Goal: Task Accomplishment & Management: Use online tool/utility

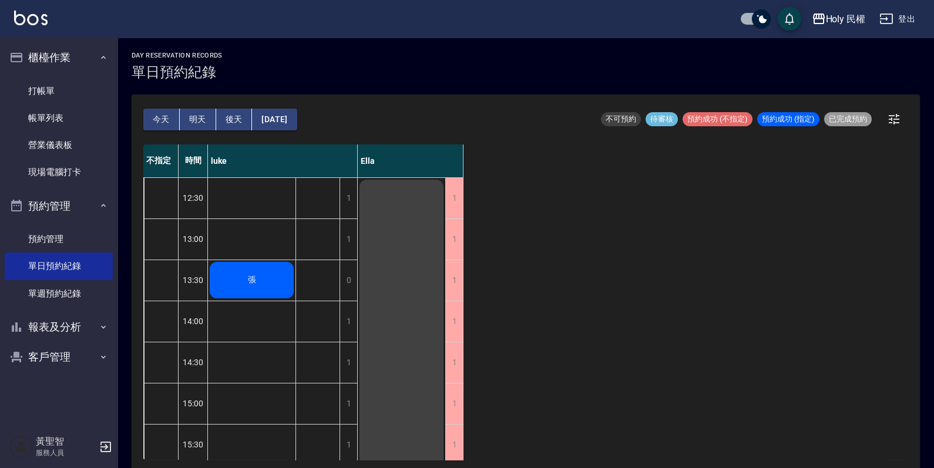
click at [257, 276] on span "張" at bounding box center [252, 280] width 13 height 11
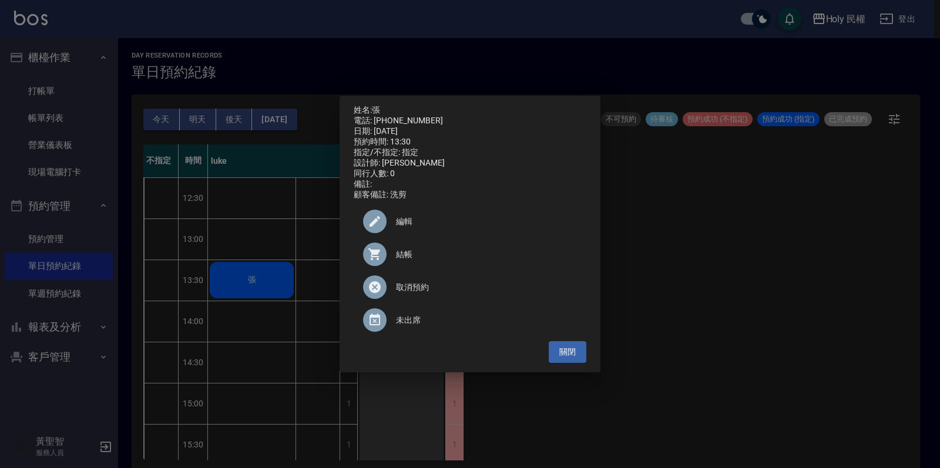
click at [401, 259] on span "結帳" at bounding box center [486, 255] width 181 height 12
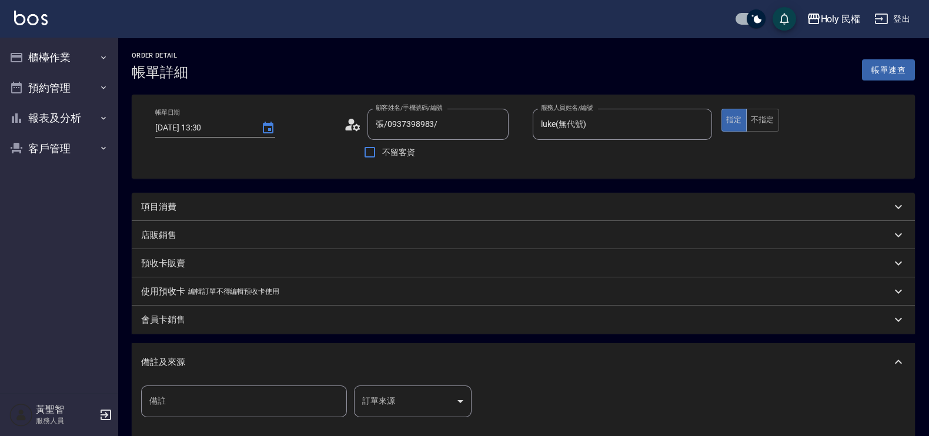
click at [395, 200] on div "項目消費" at bounding box center [523, 207] width 783 height 28
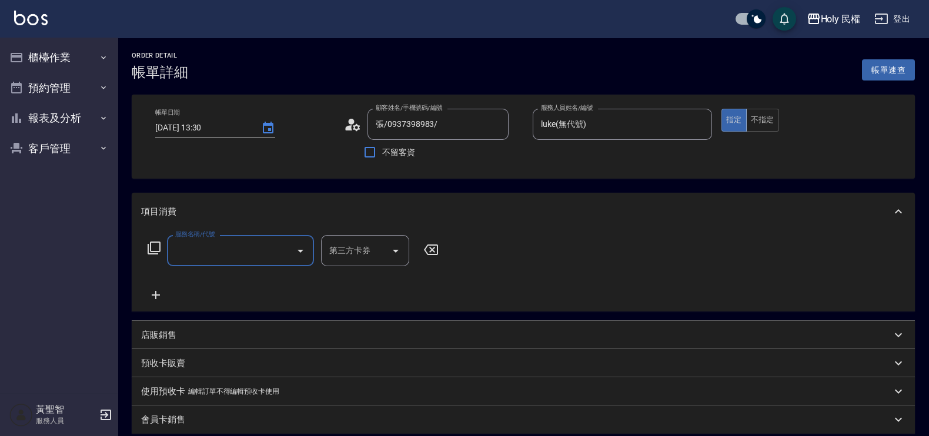
click at [246, 258] on input "服務名稱/代號" at bounding box center [231, 250] width 119 height 21
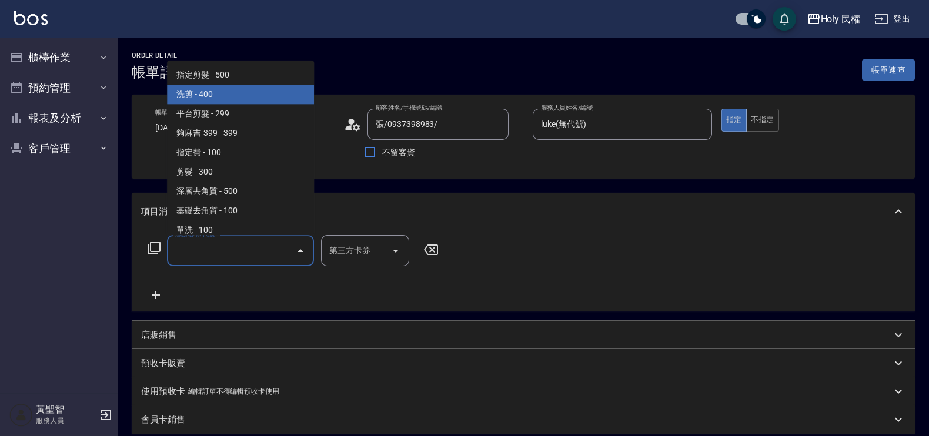
click at [220, 99] on span "洗剪 - 400" at bounding box center [240, 94] width 147 height 19
type input "洗剪(3)"
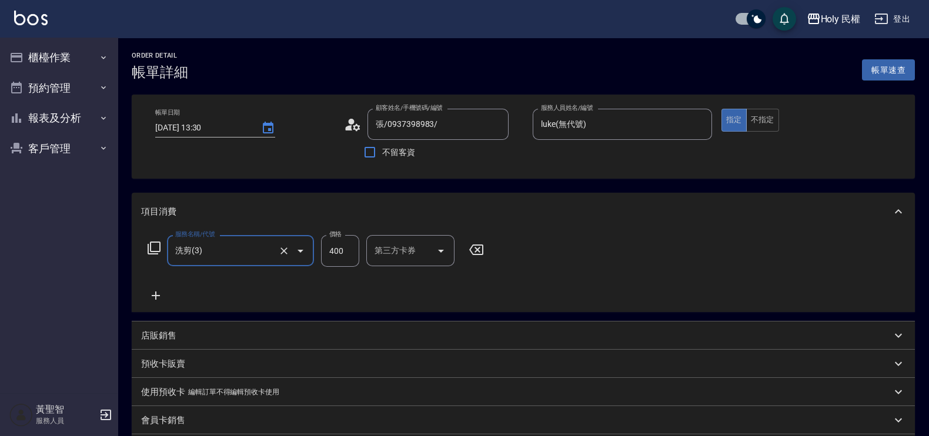
scroll to position [259, 0]
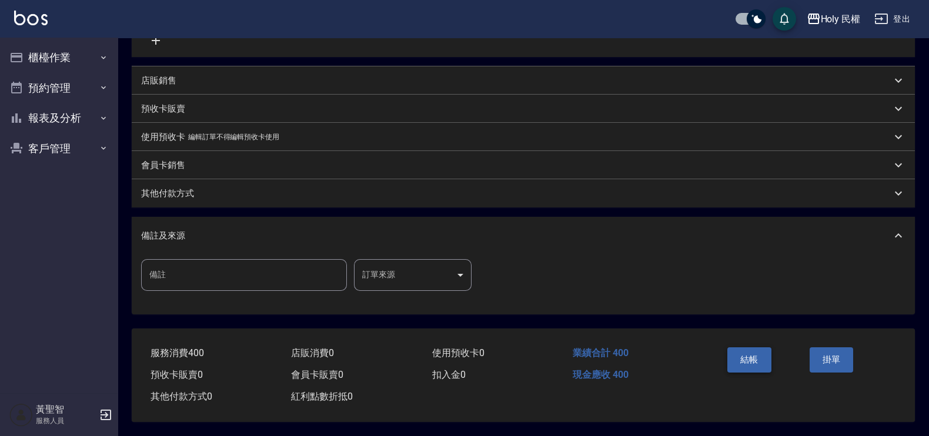
click at [749, 358] on button "結帳" at bounding box center [749, 359] width 44 height 25
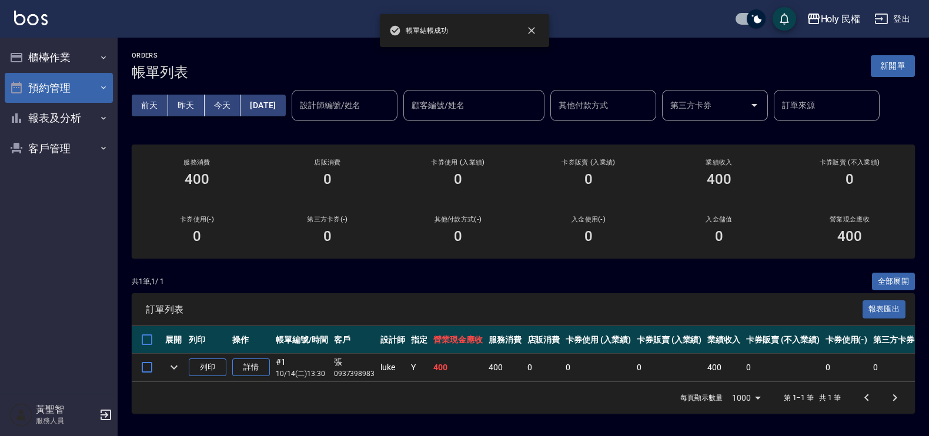
click at [56, 88] on button "預約管理" at bounding box center [59, 88] width 108 height 31
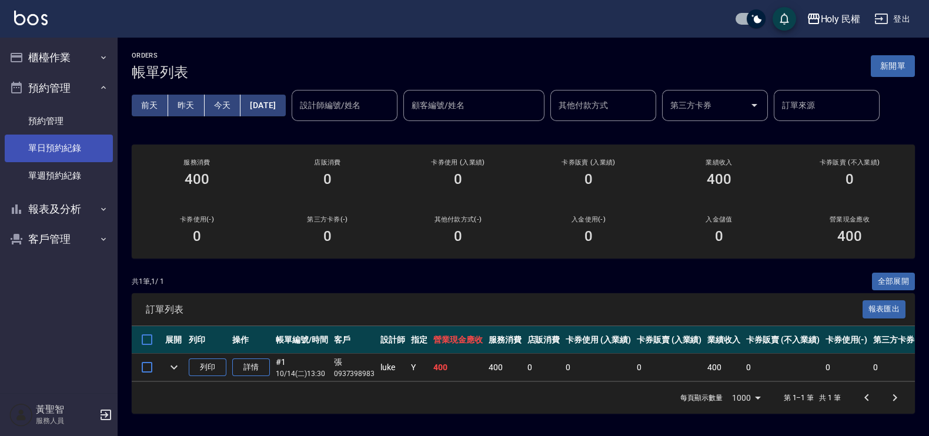
click at [68, 143] on link "單日預約紀錄" at bounding box center [59, 148] width 108 height 27
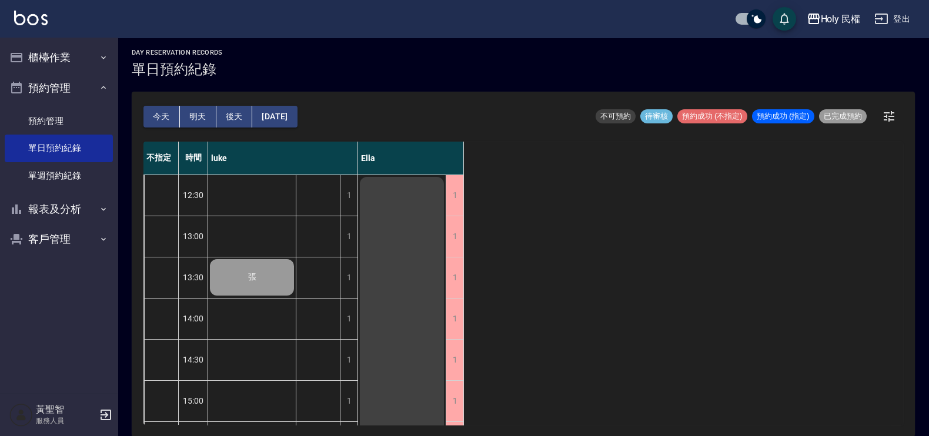
scroll to position [419, 0]
